Goal: Task Accomplishment & Management: Manage account settings

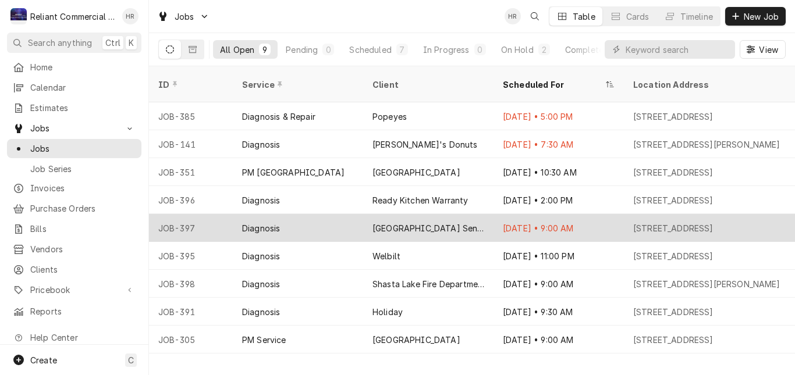
click at [460, 222] on div "[GEOGRAPHIC_DATA] Senior Living" at bounding box center [428, 228] width 112 height 12
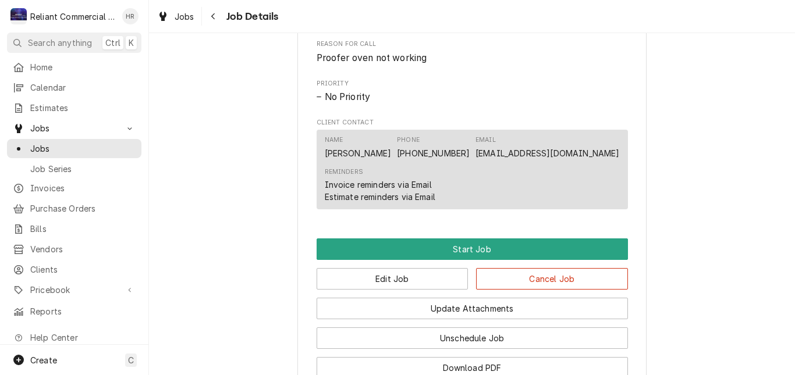
scroll to position [731, 0]
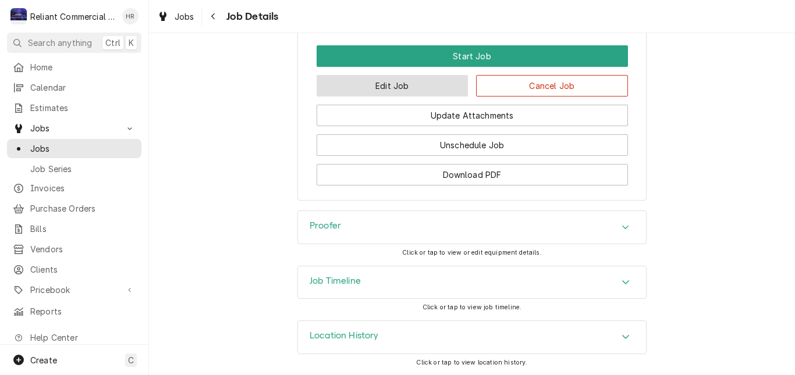
click at [402, 88] on button "Edit Job" at bounding box center [393, 86] width 152 height 22
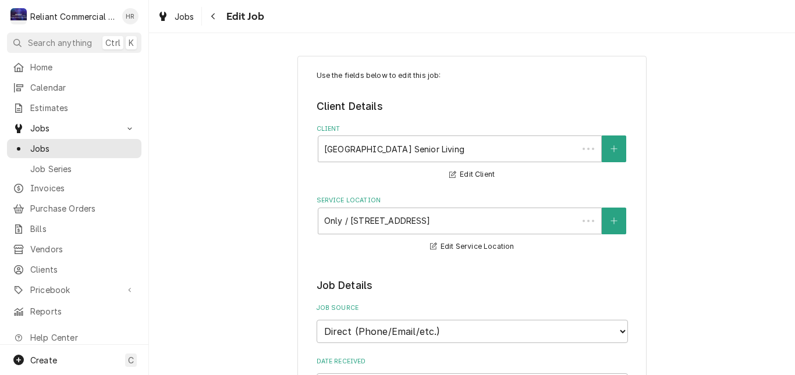
type textarea "x"
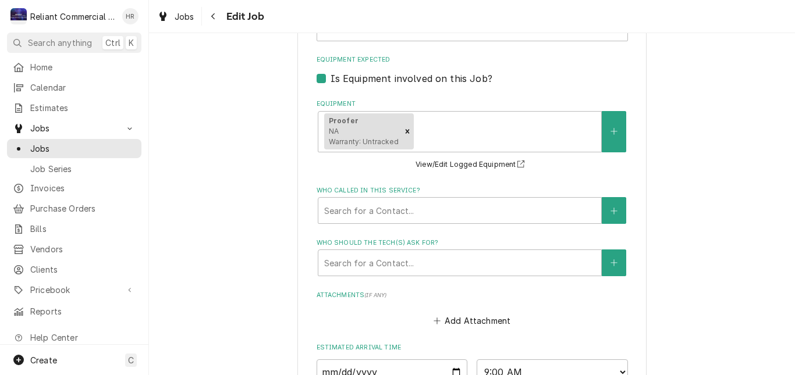
scroll to position [873, 0]
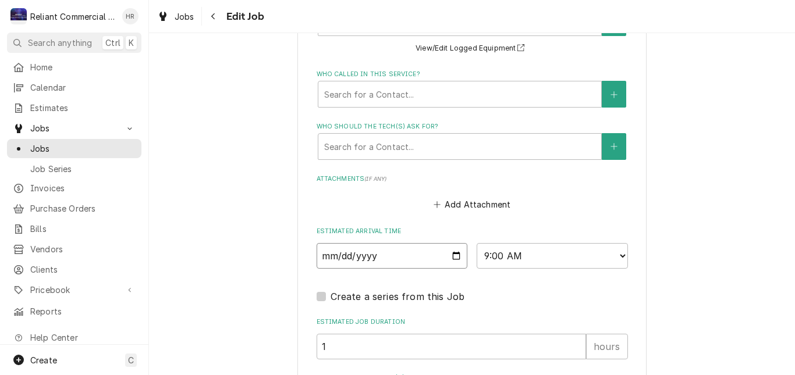
click at [449, 254] on input "2025-08-15" at bounding box center [392, 256] width 151 height 26
type input "2025-08-18"
type textarea "x"
click at [617, 257] on select "AM / PM 6:00 AM 6:15 AM 6:30 AM 6:45 AM 7:00 AM 7:15 AM 7:30 AM 7:45 AM 8:00 AM…" at bounding box center [552, 256] width 151 height 26
select select "14:00:00"
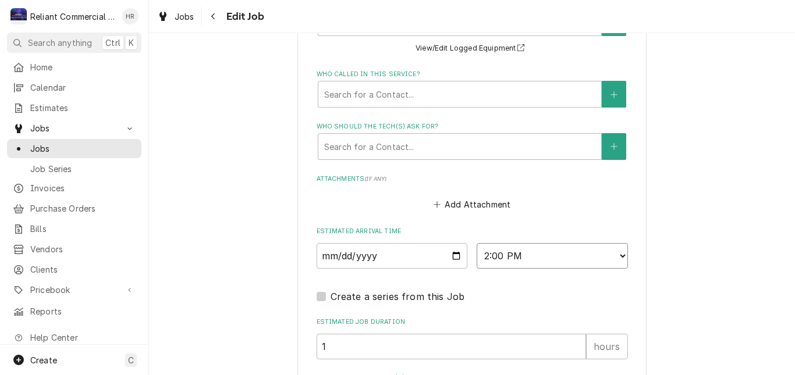
click at [477, 243] on select "AM / PM 6:00 AM 6:15 AM 6:30 AM 6:45 AM 7:00 AM 7:15 AM 7:30 AM 7:45 AM 8:00 AM…" at bounding box center [552, 256] width 151 height 26
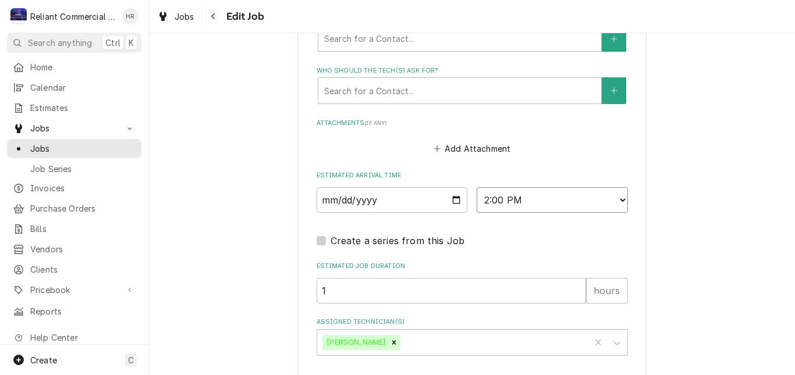
scroll to position [981, 0]
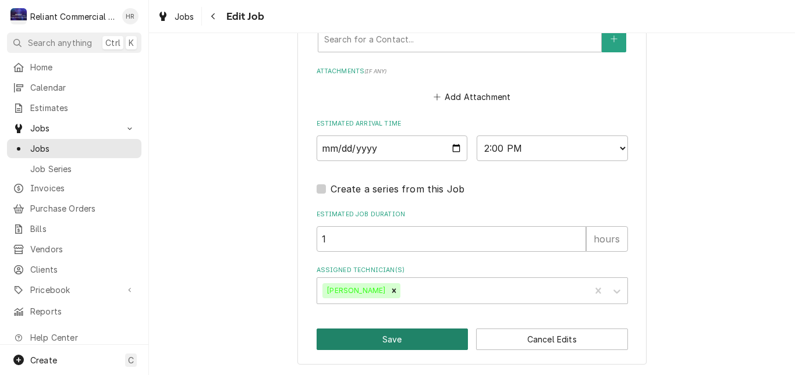
click at [399, 334] on button "Save" at bounding box center [393, 340] width 152 height 22
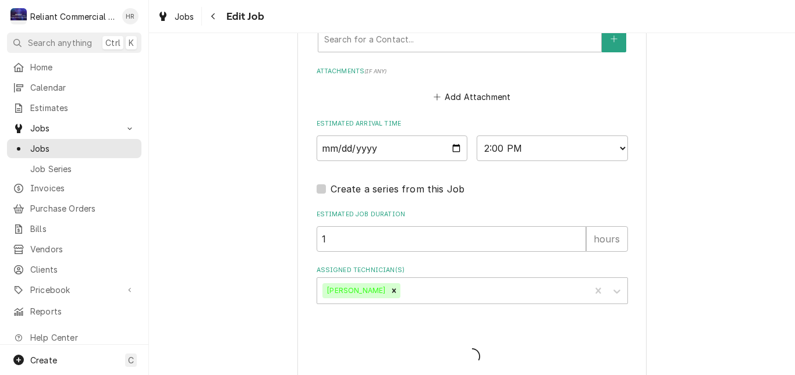
type textarea "x"
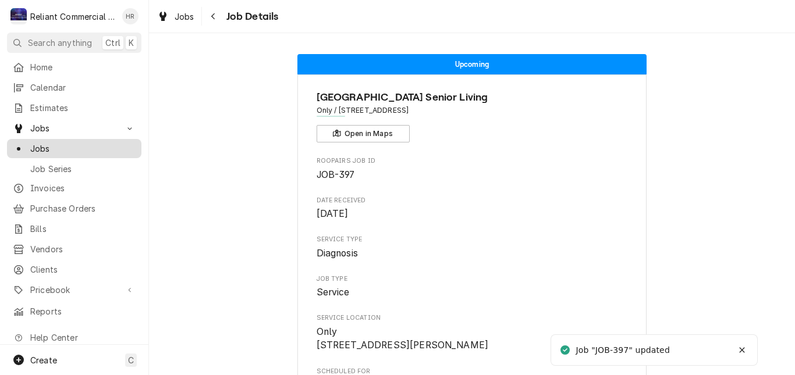
click at [53, 143] on span "Jobs" at bounding box center [82, 149] width 105 height 12
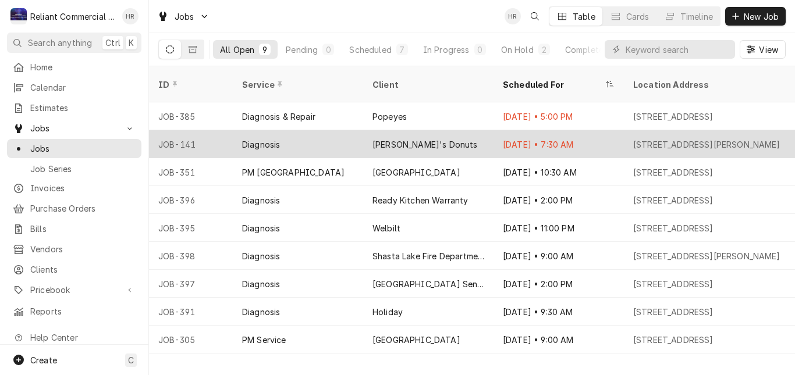
click at [460, 130] on div "[PERSON_NAME]'s Donuts" at bounding box center [428, 144] width 130 height 28
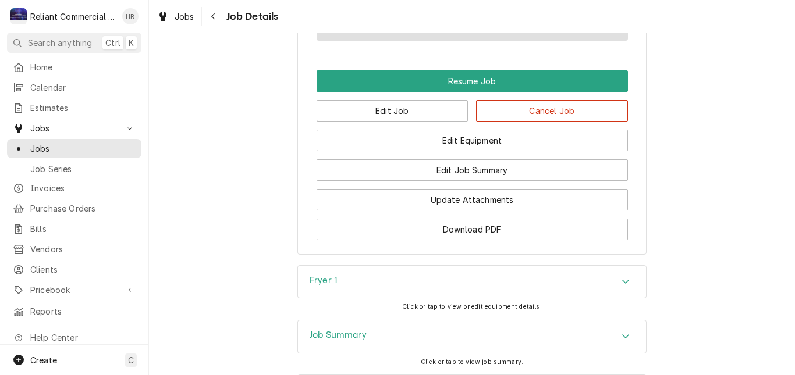
scroll to position [989, 0]
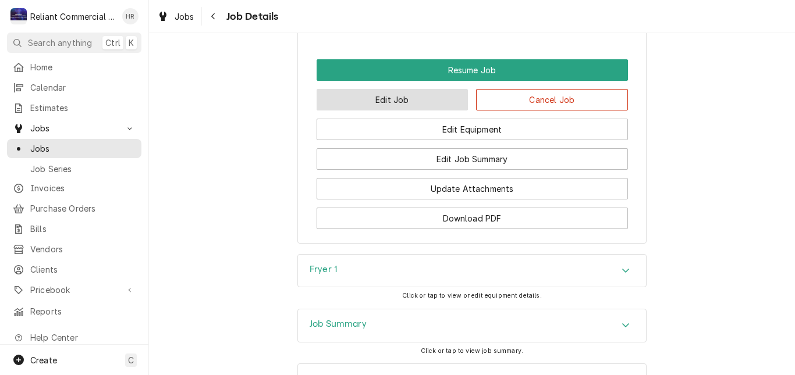
click at [408, 111] on button "Edit Job" at bounding box center [393, 100] width 152 height 22
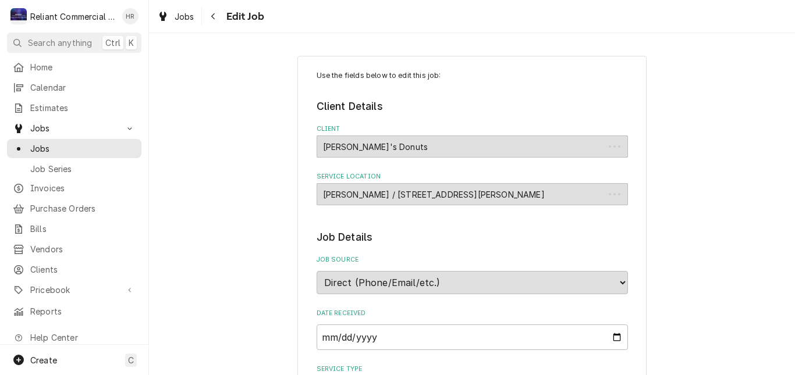
type textarea "x"
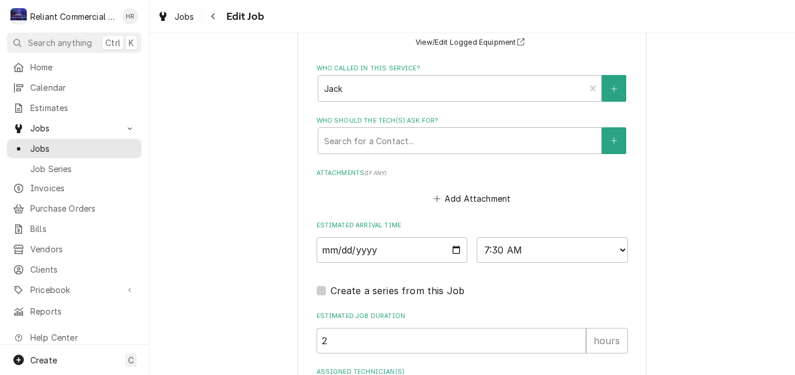
scroll to position [873, 0]
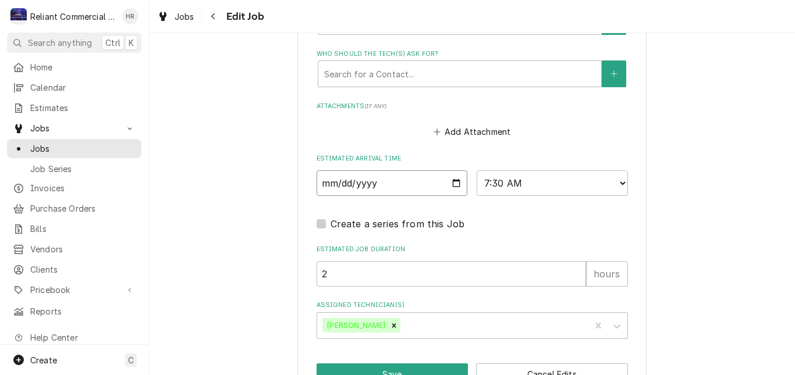
click at [455, 187] on input "2025-08-07" at bounding box center [392, 184] width 151 height 26
type input "2025-08-19"
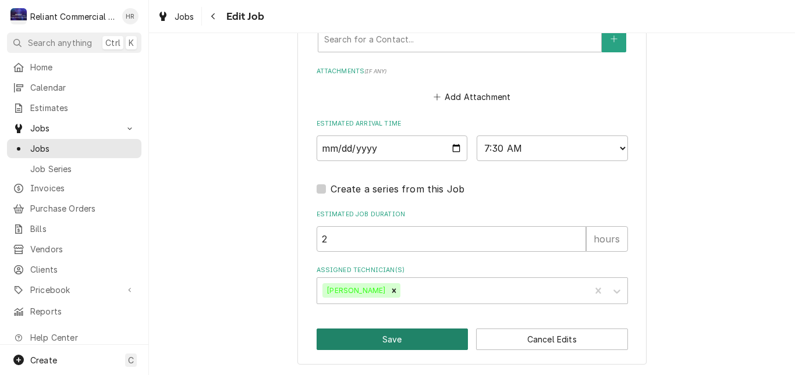
click at [396, 335] on button "Save" at bounding box center [393, 340] width 152 height 22
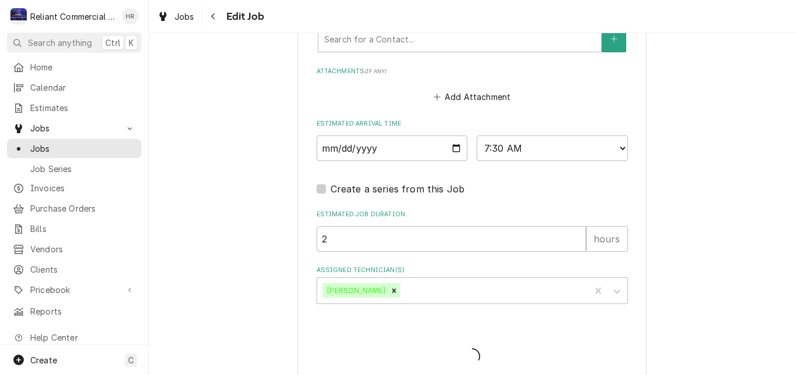
type textarea "x"
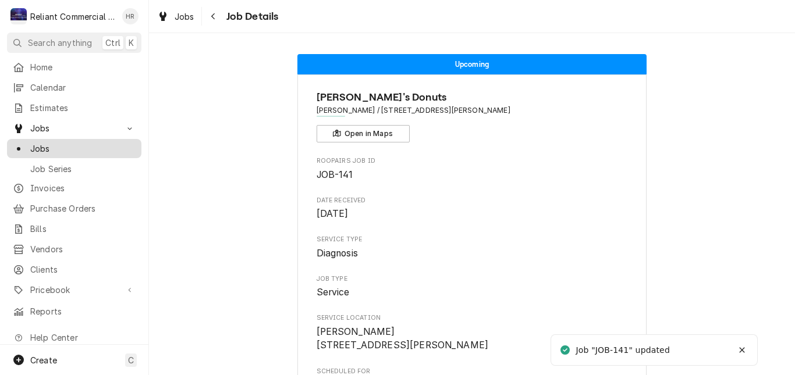
click at [62, 146] on span "Jobs" at bounding box center [82, 149] width 105 height 12
